Goal: Find specific page/section: Find specific page/section

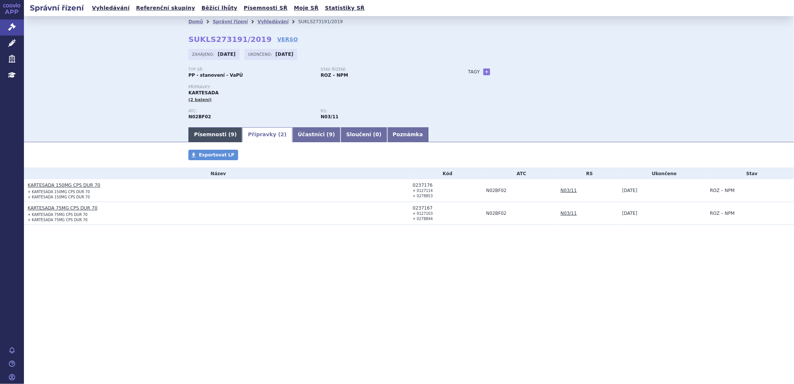
click at [210, 134] on link "Písemnosti ( 9 )" at bounding box center [215, 134] width 54 height 15
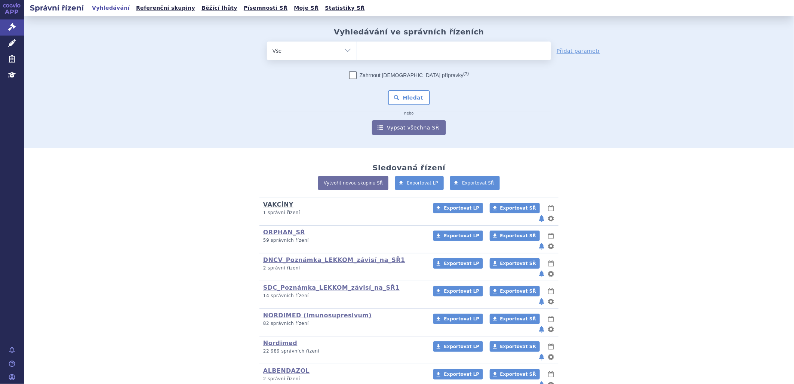
click at [275, 204] on link "VAKCÍNY" at bounding box center [278, 204] width 30 height 7
